Goal: Navigation & Orientation: Find specific page/section

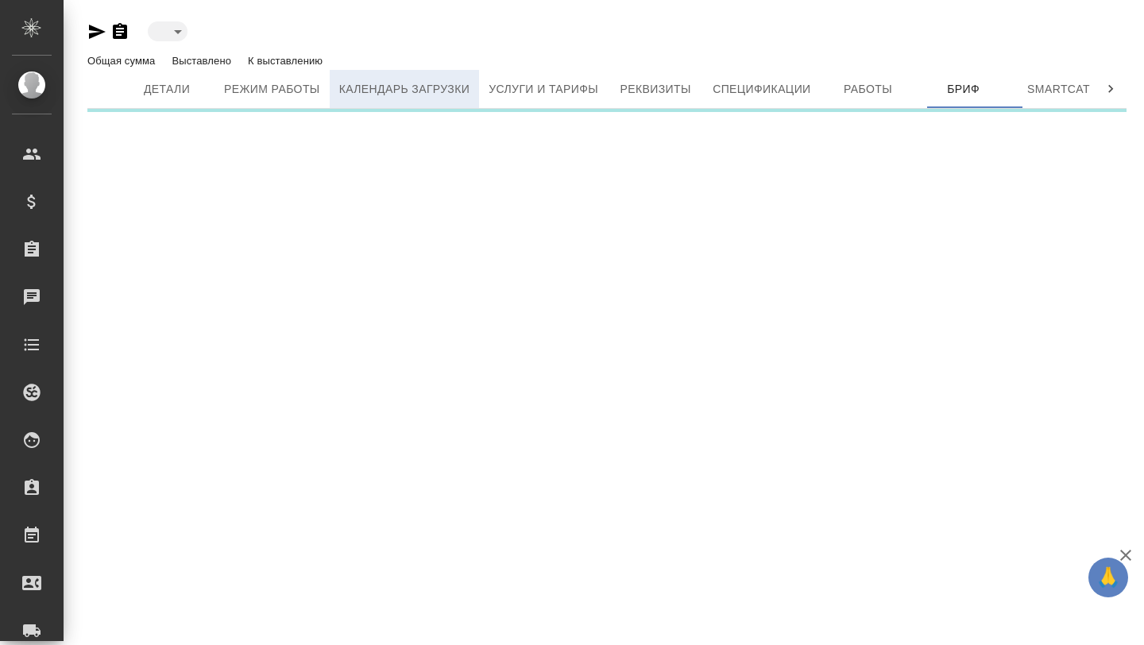
type input "inactive"
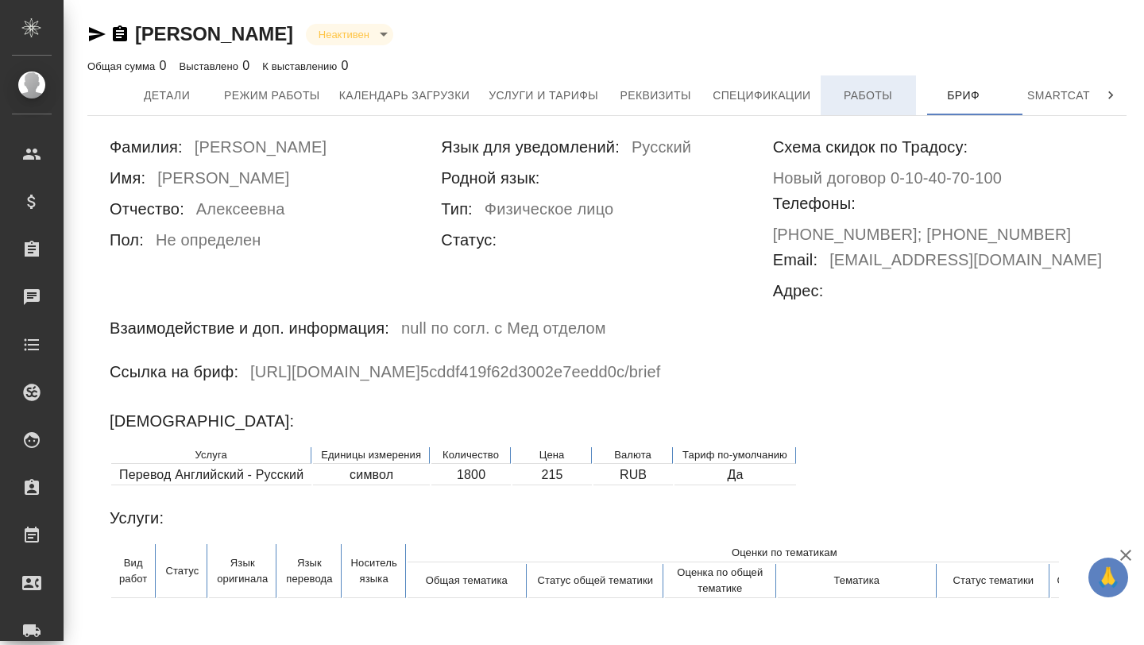
click at [873, 95] on span "Работы" at bounding box center [868, 96] width 76 height 20
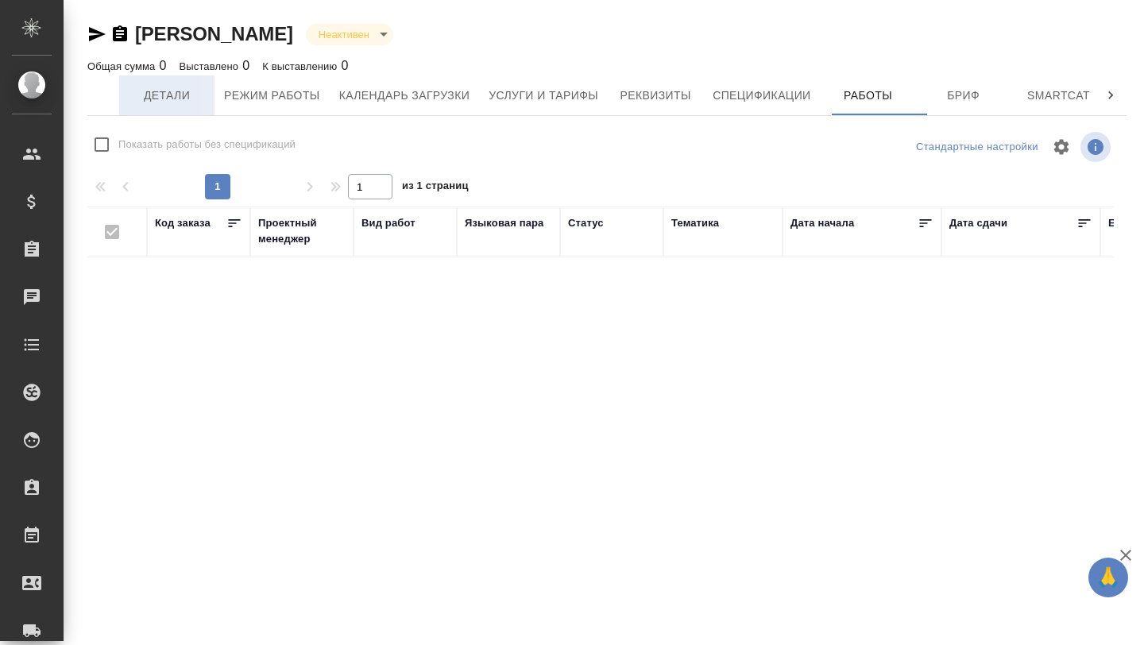
click at [149, 84] on button "Детали" at bounding box center [166, 95] width 95 height 40
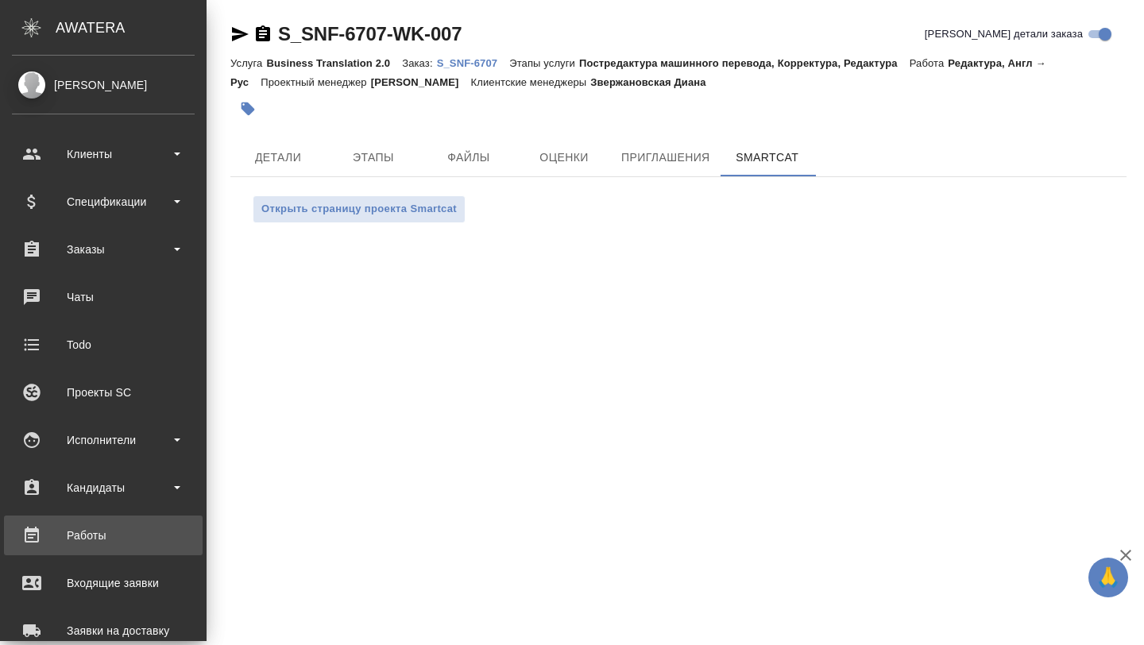
click at [84, 527] on div "Работы" at bounding box center [103, 535] width 183 height 24
